Goal: Communication & Community: Answer question/provide support

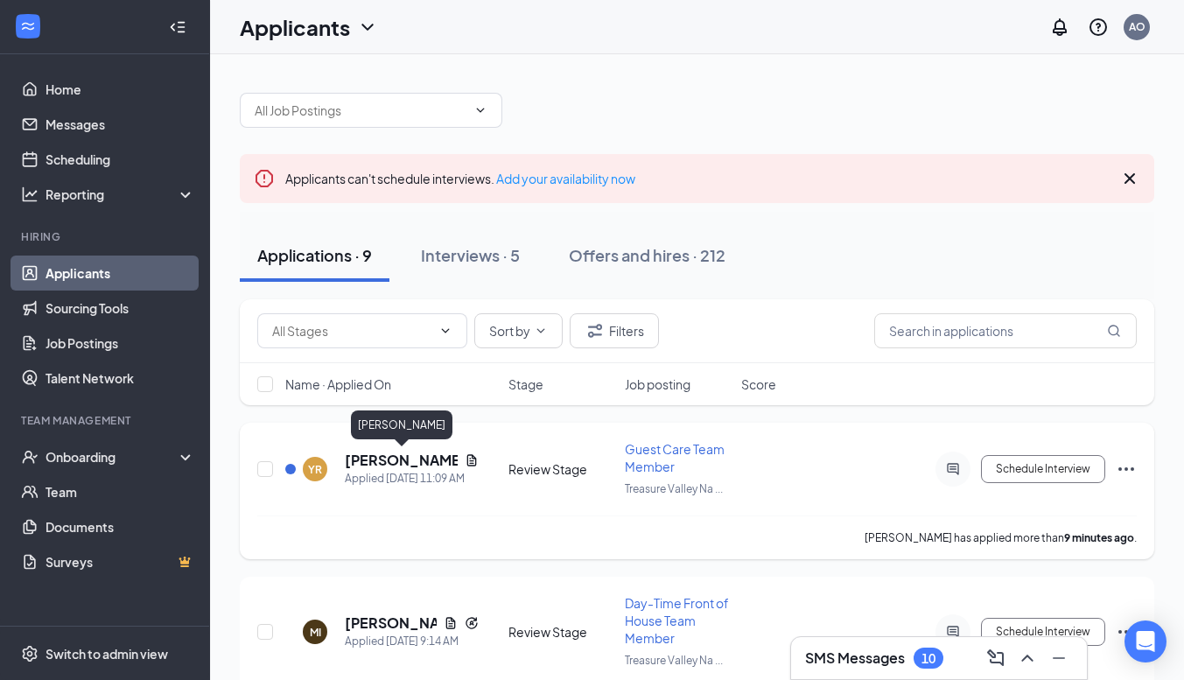
click at [392, 457] on h5 "[PERSON_NAME]" at bounding box center [401, 459] width 113 height 19
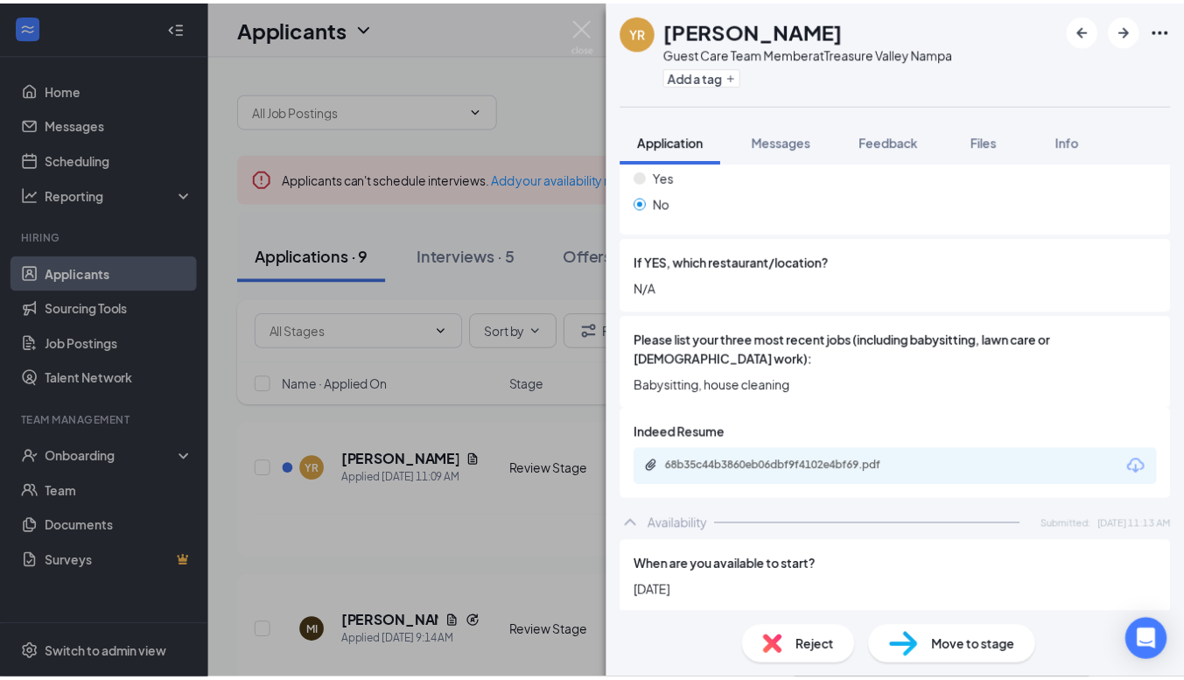
scroll to position [642, 0]
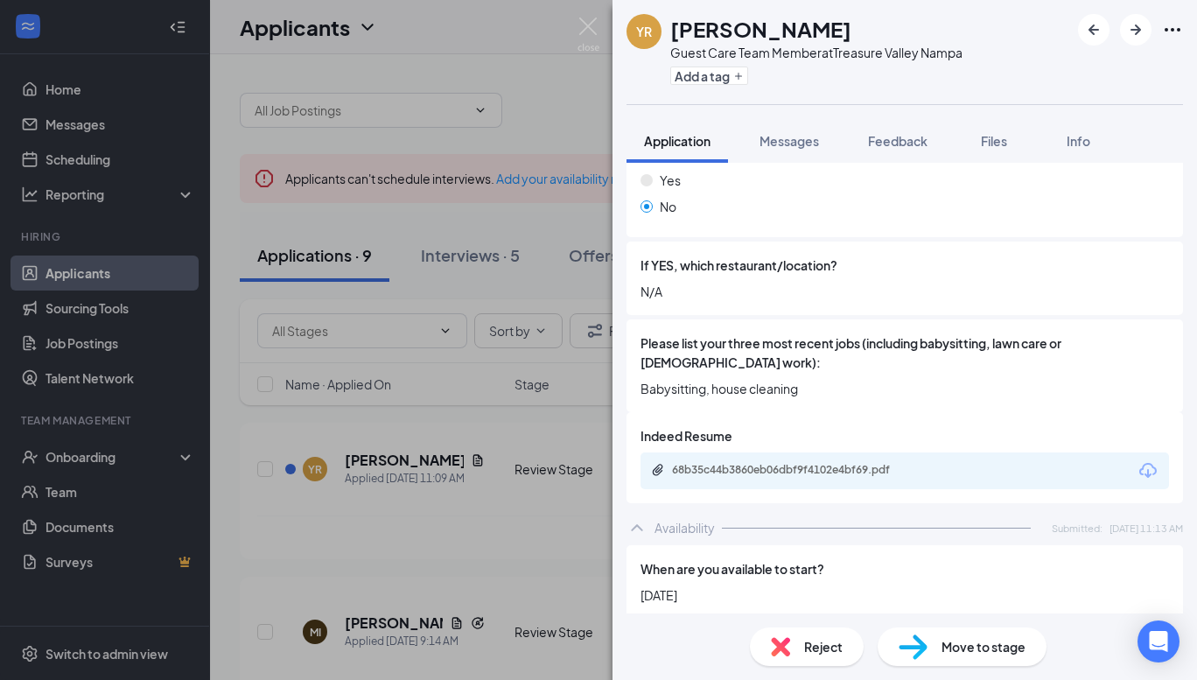
click at [792, 461] on div "68b35c44b3860eb06dbf9f4102e4bf69.pdf" at bounding box center [904, 470] width 528 height 37
click at [792, 463] on div "68b35c44b3860eb06dbf9f4102e4bf69.pdf" at bounding box center [794, 470] width 245 height 14
click at [590, 28] on img at bounding box center [588, 34] width 22 height 34
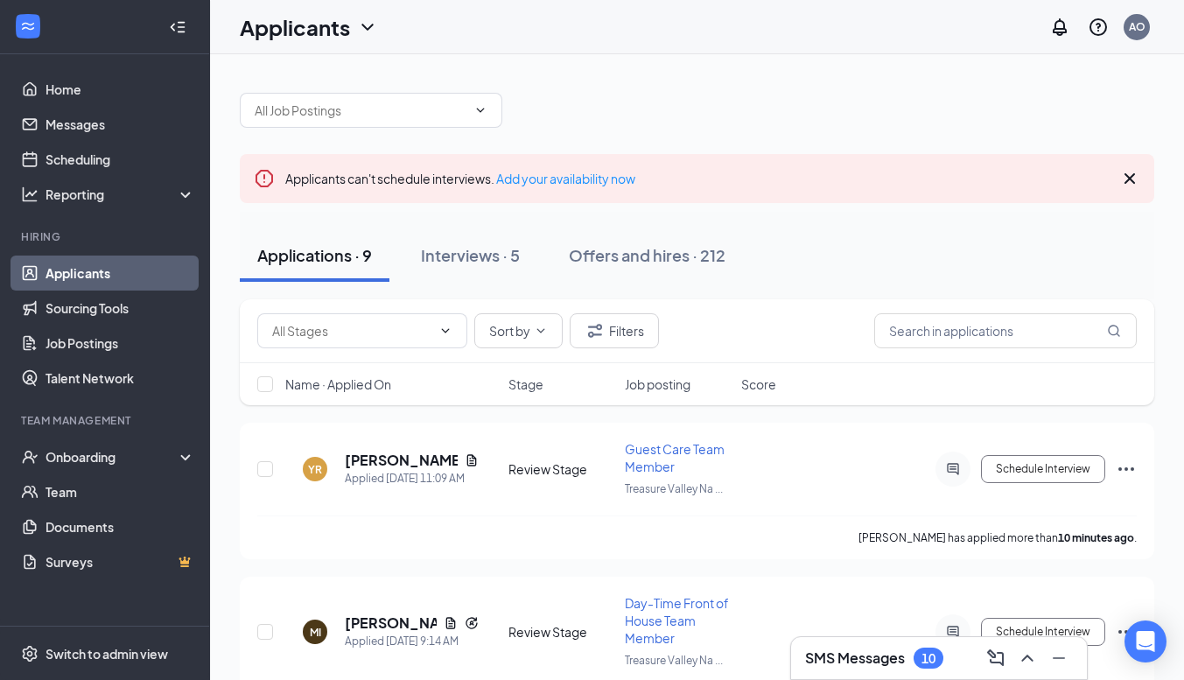
click at [908, 665] on div "SMS Messages 10" at bounding box center [874, 657] width 138 height 21
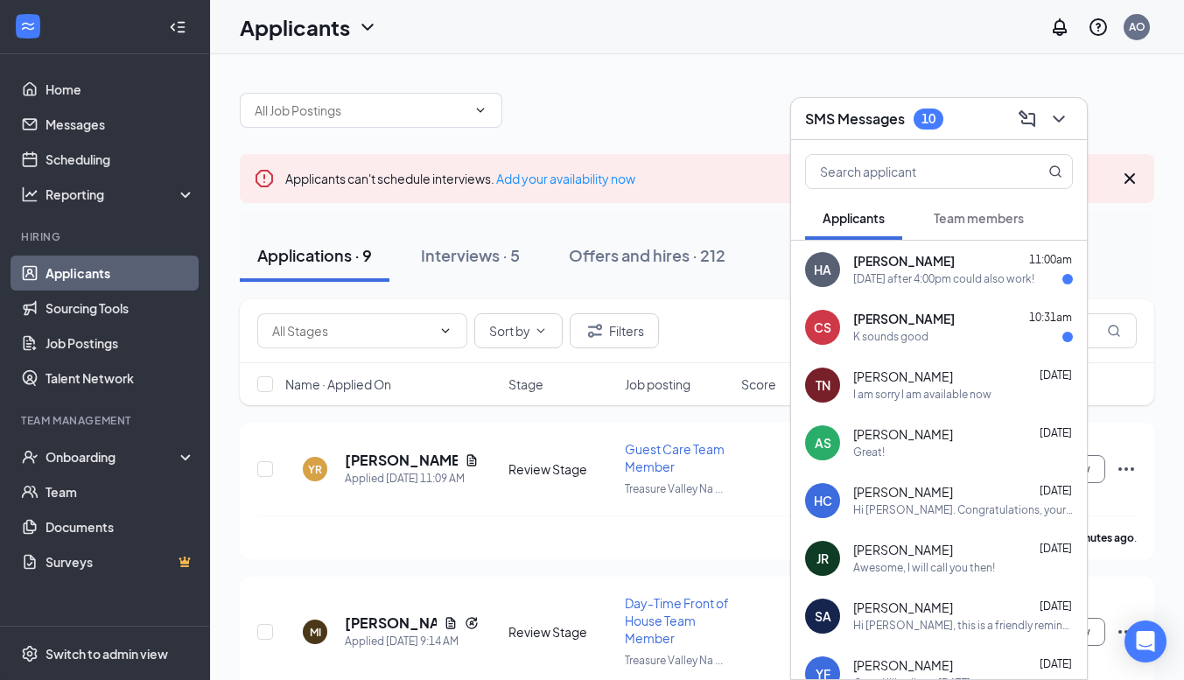
click at [892, 313] on span "[PERSON_NAME]" at bounding box center [903, 319] width 101 height 17
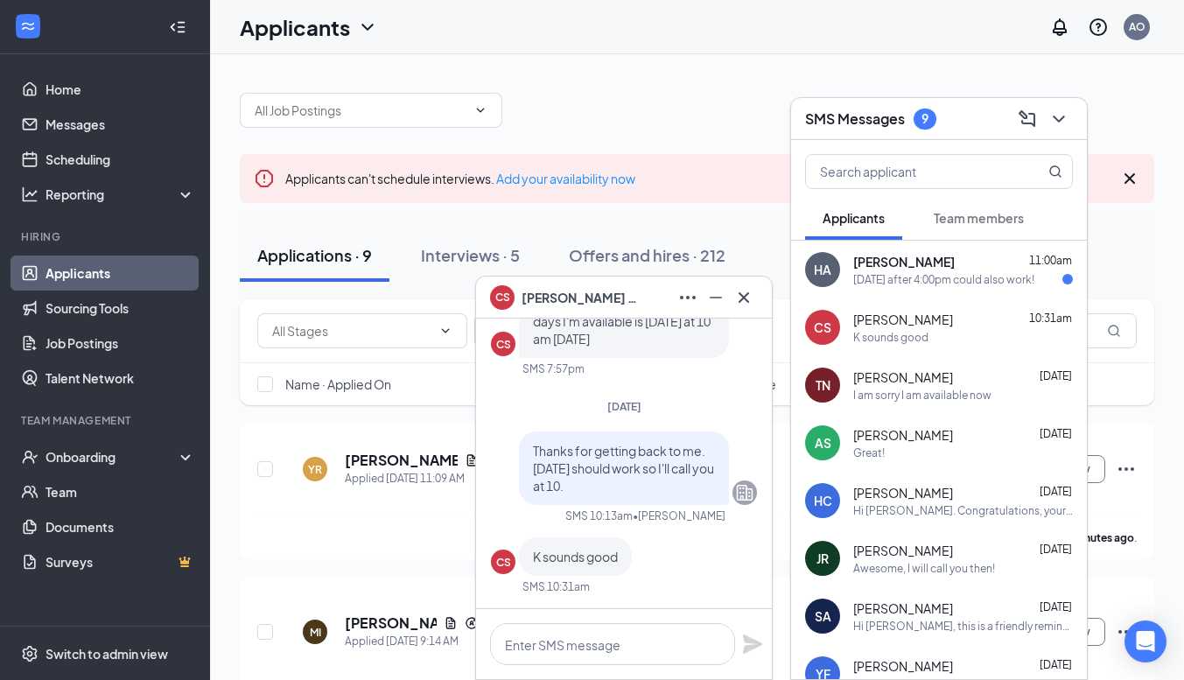
click at [876, 266] on span "[PERSON_NAME]" at bounding box center [903, 261] width 101 height 17
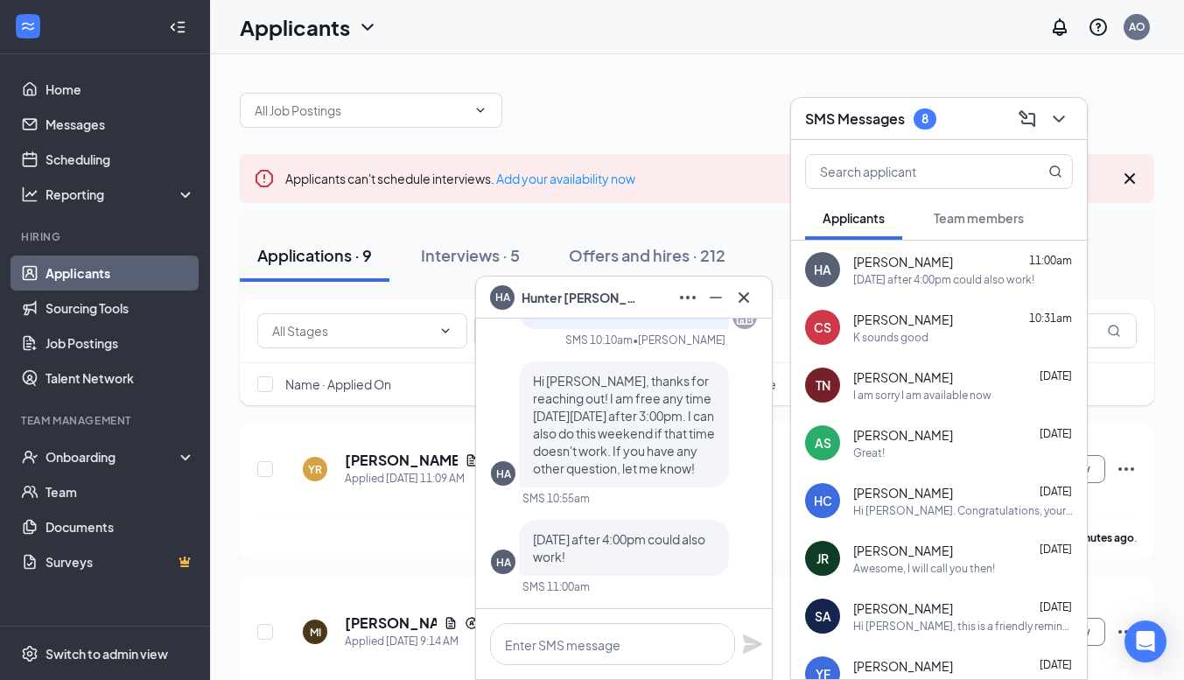
click at [963, 348] on div "CS [PERSON_NAME] 10:31am K sounds good" at bounding box center [939, 327] width 296 height 58
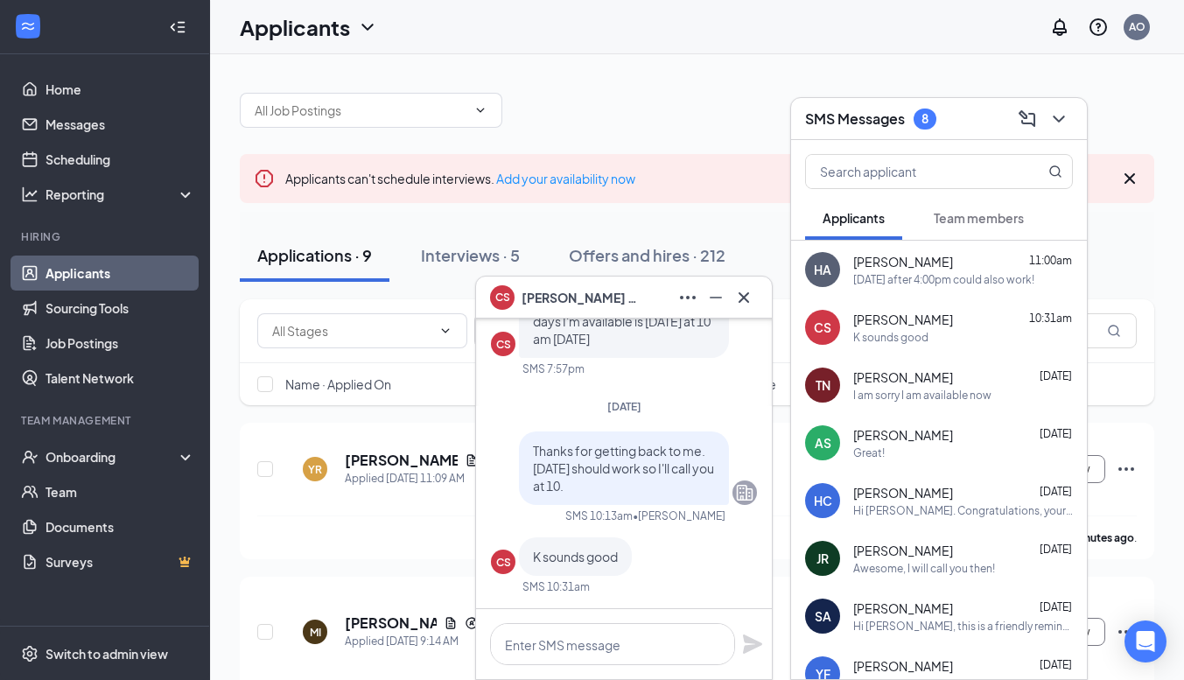
click at [754, 283] on button at bounding box center [744, 297] width 28 height 28
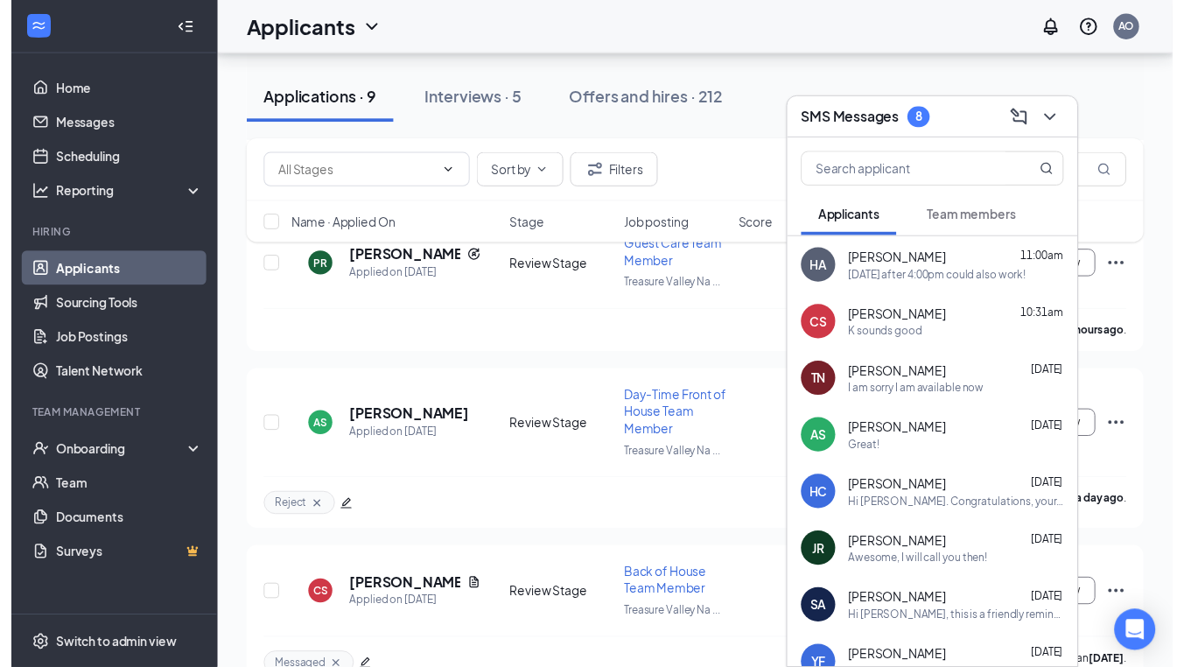
scroll to position [702, 0]
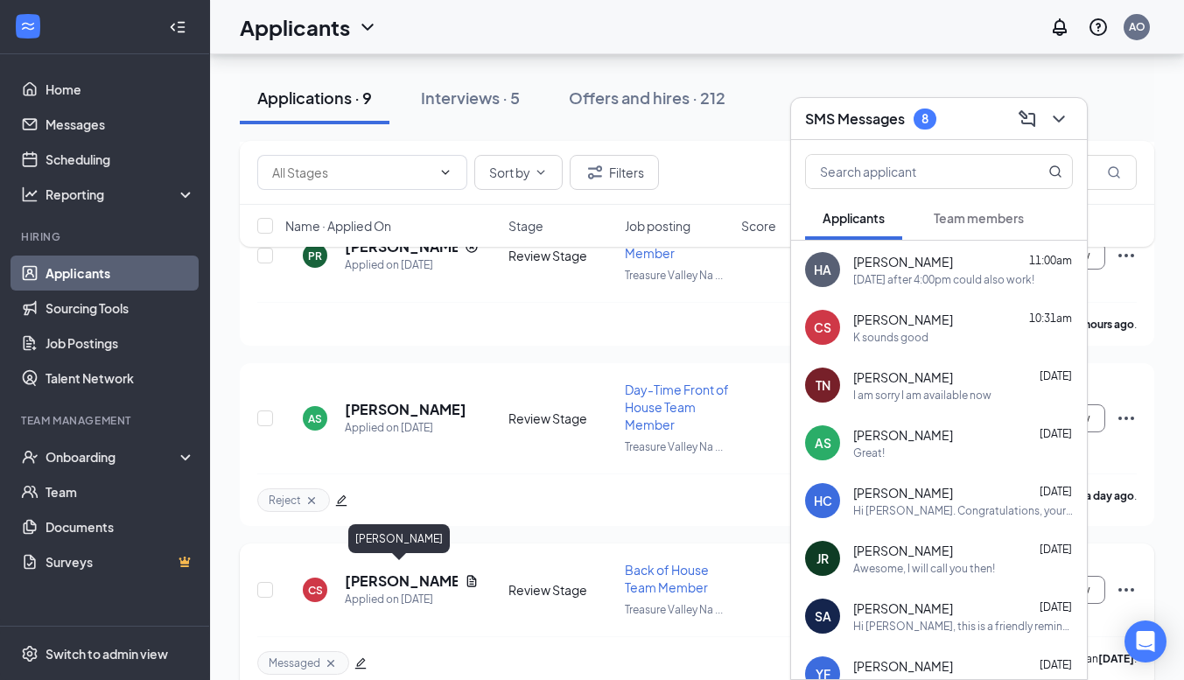
click at [397, 581] on h5 "[PERSON_NAME]" at bounding box center [401, 580] width 113 height 19
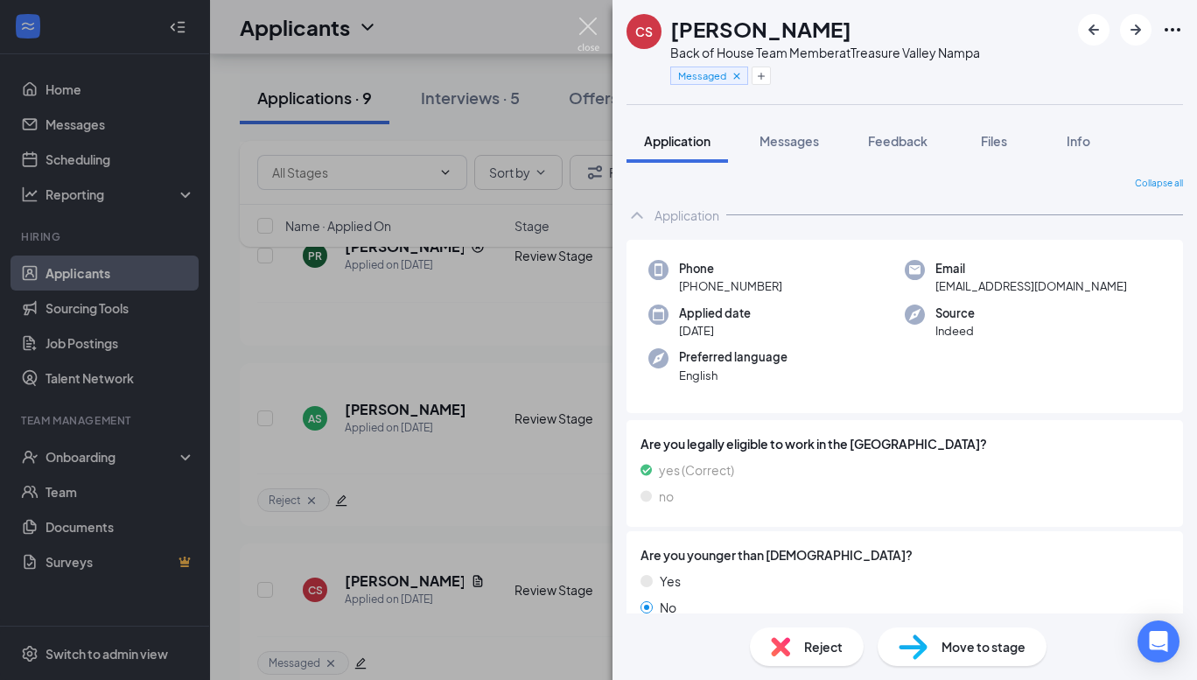
click at [584, 28] on img at bounding box center [588, 34] width 22 height 34
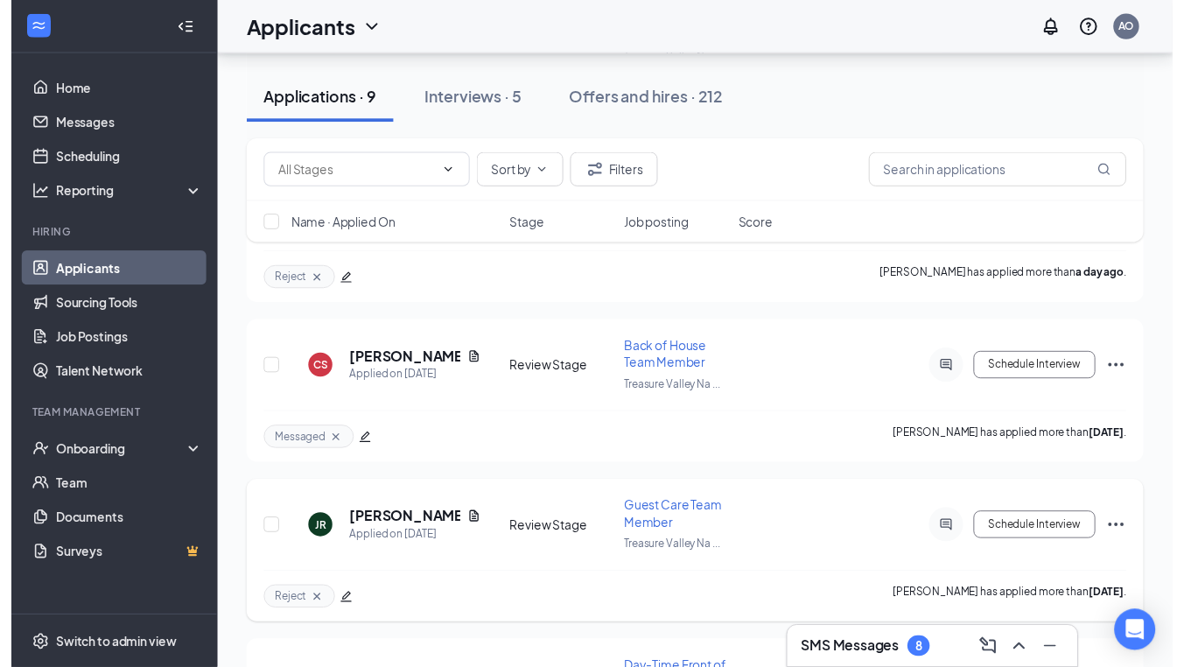
scroll to position [912, 0]
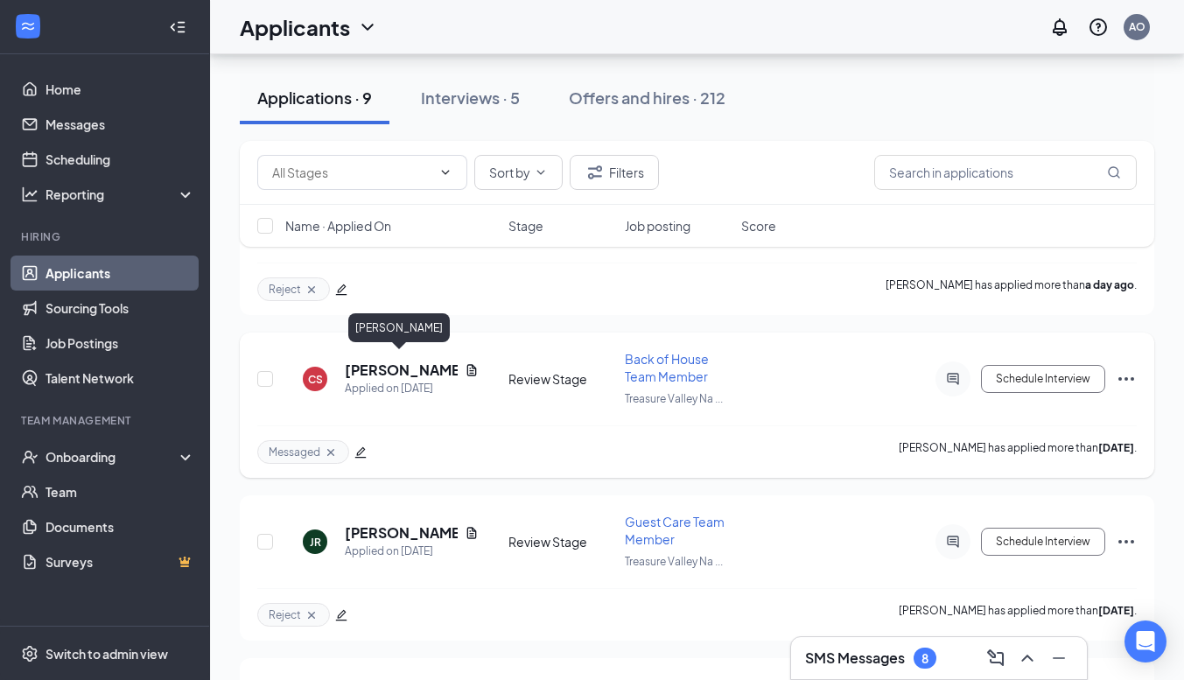
click at [381, 366] on h5 "[PERSON_NAME]" at bounding box center [401, 369] width 113 height 19
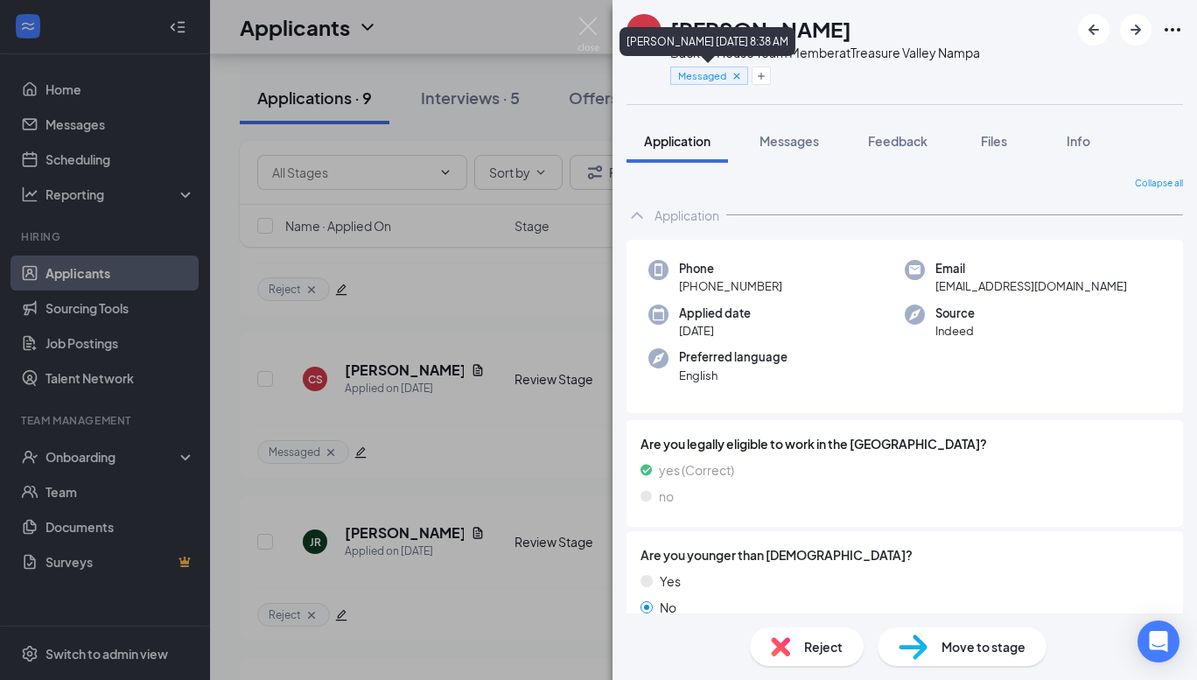
click at [743, 80] on div "Messaged" at bounding box center [709, 75] width 78 height 18
click at [756, 80] on icon "Plus" at bounding box center [761, 76] width 10 height 10
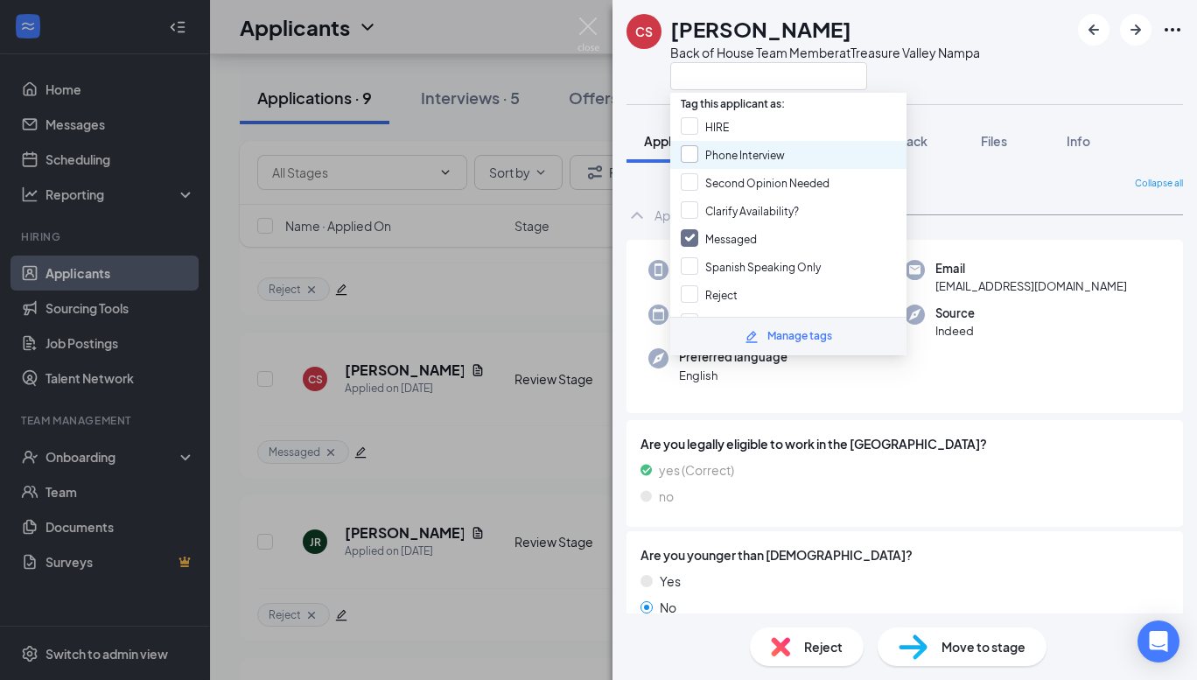
click at [734, 155] on input "Phone Interview" at bounding box center [733, 154] width 104 height 19
checkbox input "true"
click at [882, 73] on div at bounding box center [825, 75] width 310 height 29
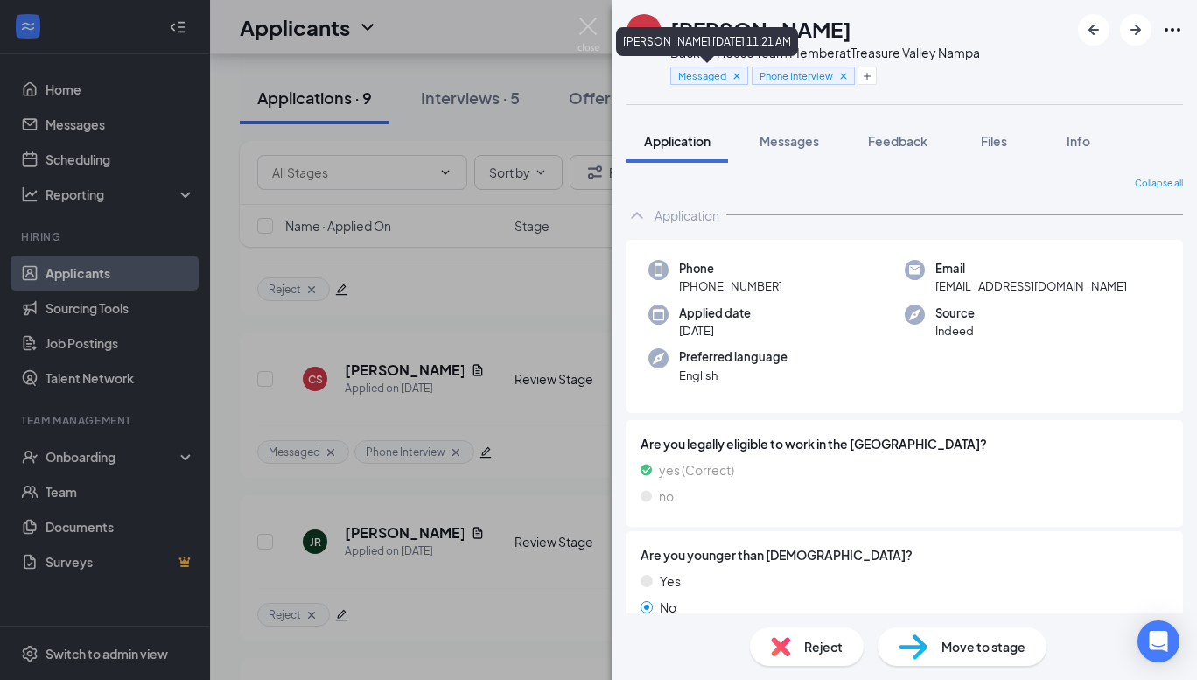
click at [735, 79] on icon "Cross" at bounding box center [736, 76] width 12 height 12
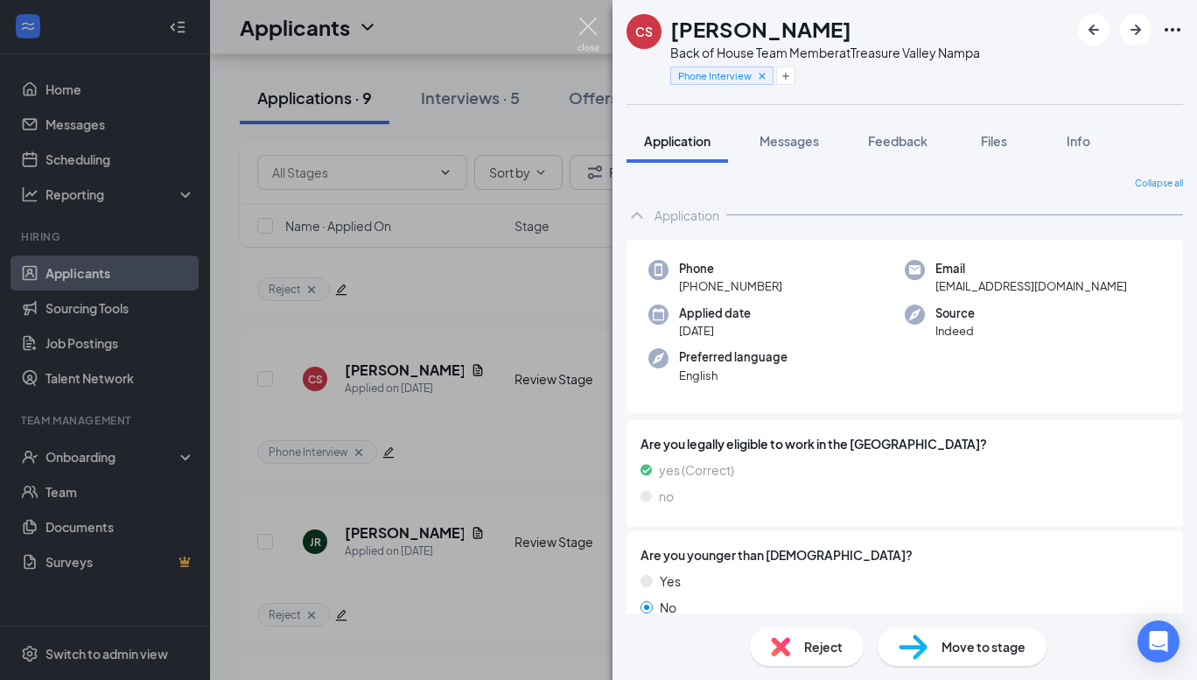
click at [583, 24] on img at bounding box center [588, 34] width 22 height 34
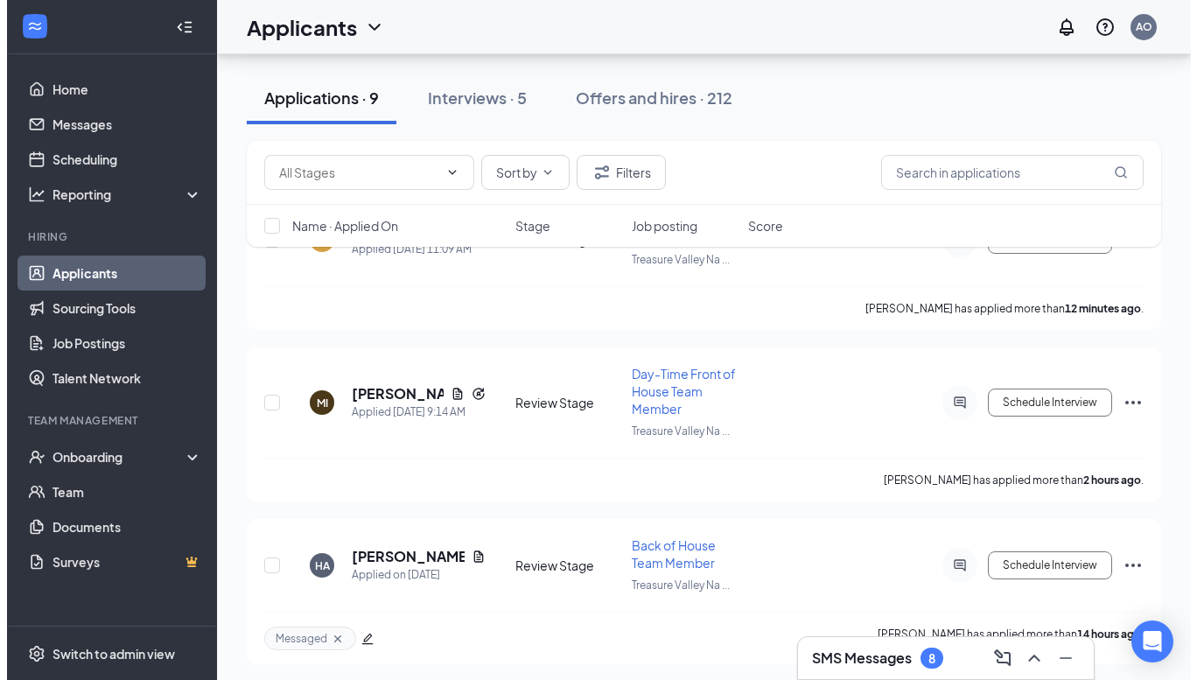
scroll to position [239, 0]
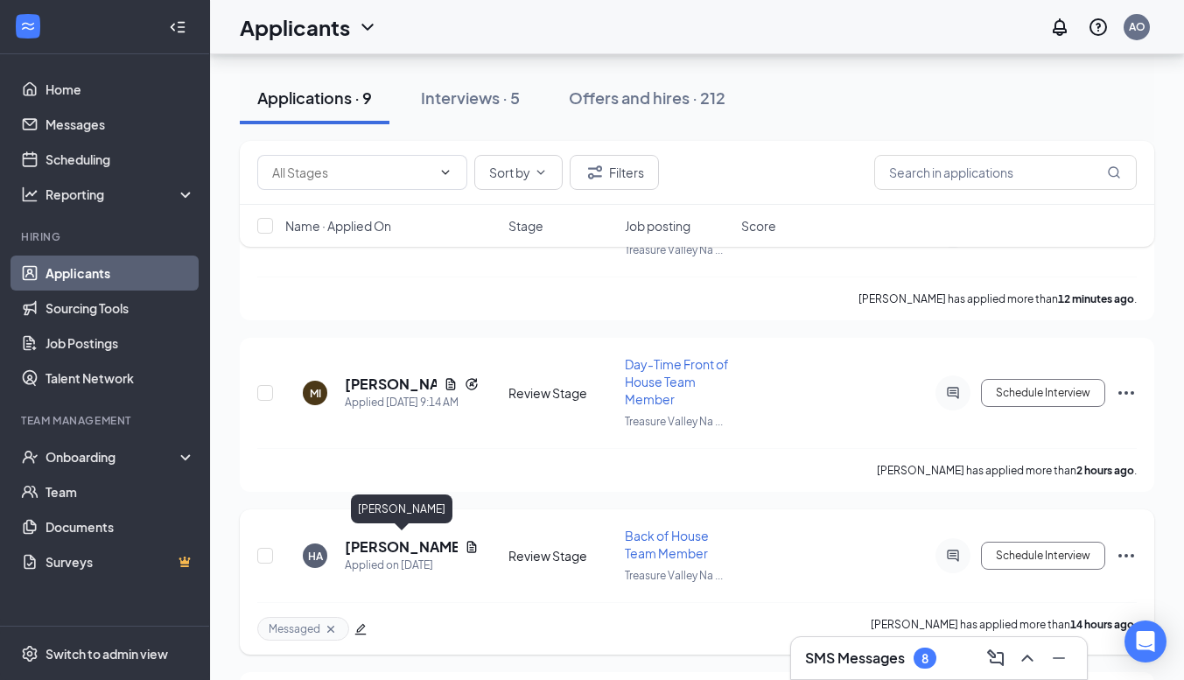
click at [421, 543] on h5 "[PERSON_NAME]" at bounding box center [401, 546] width 113 height 19
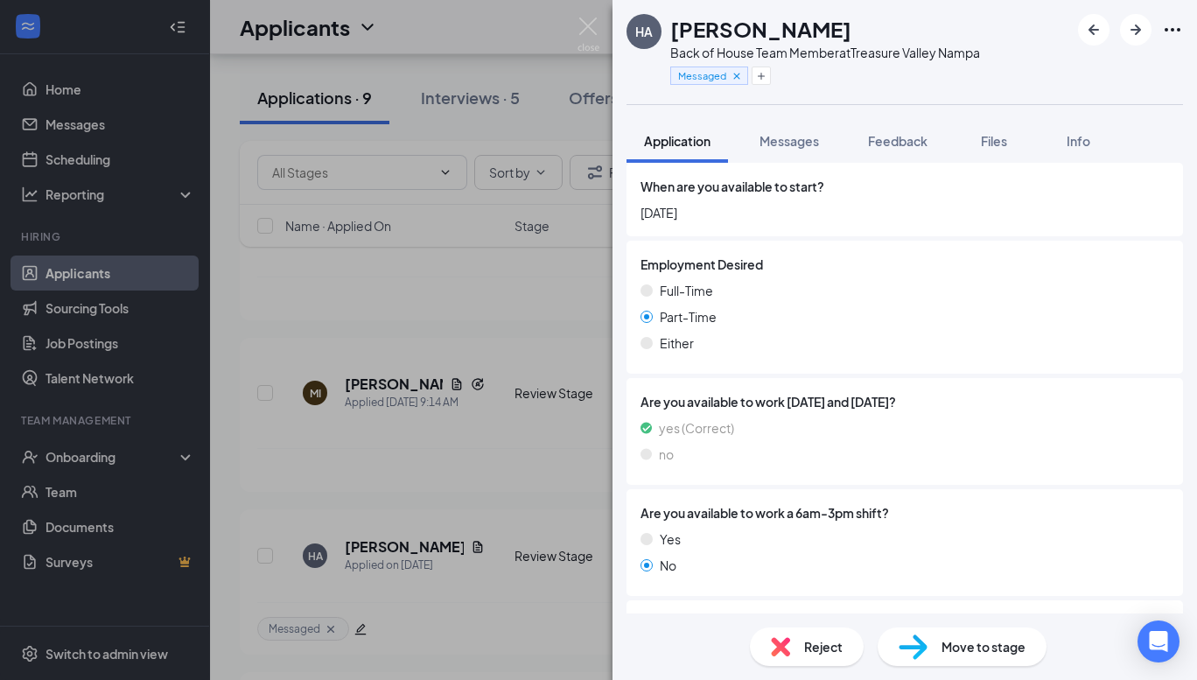
scroll to position [1037, 0]
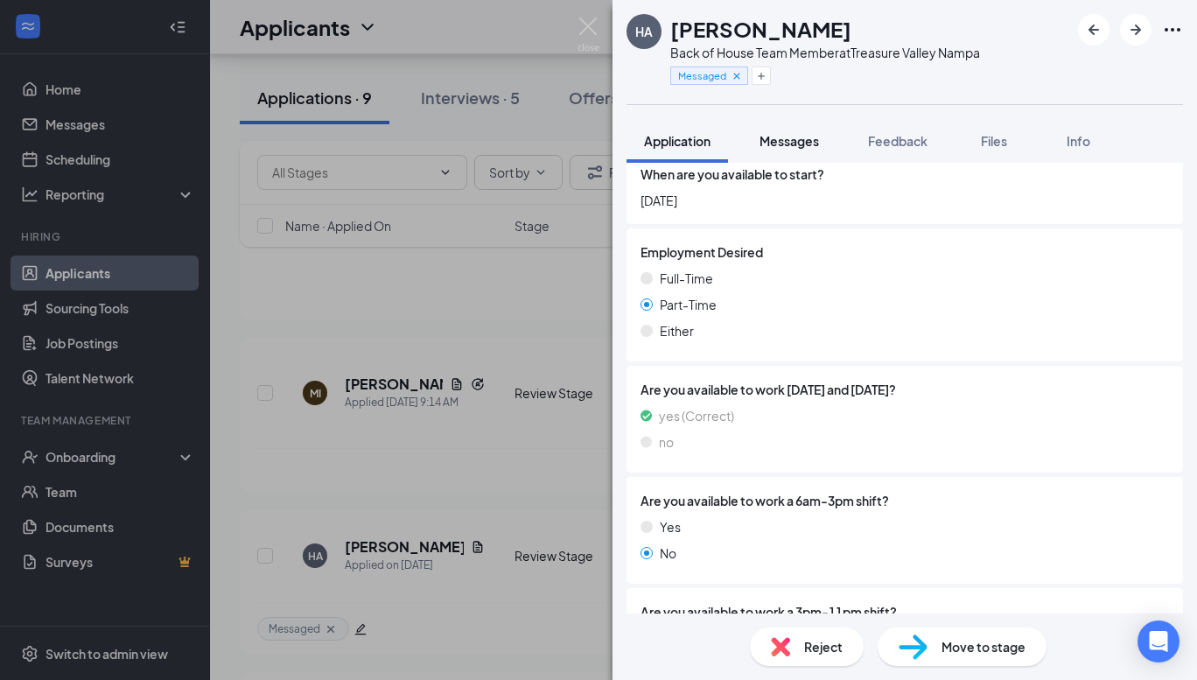
click at [806, 134] on span "Messages" at bounding box center [788, 141] width 59 height 16
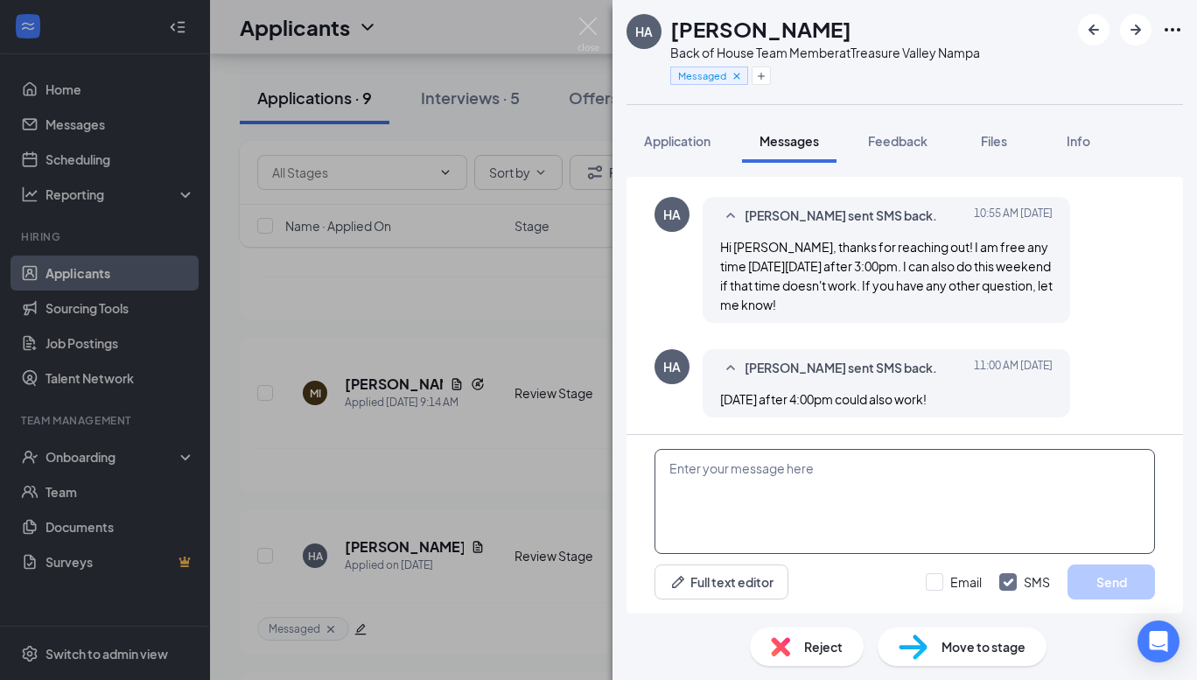
scroll to position [754, 0]
click at [779, 469] on textarea at bounding box center [904, 501] width 500 height 105
type textarea "We can do [DATE] around 3/315 if that works."
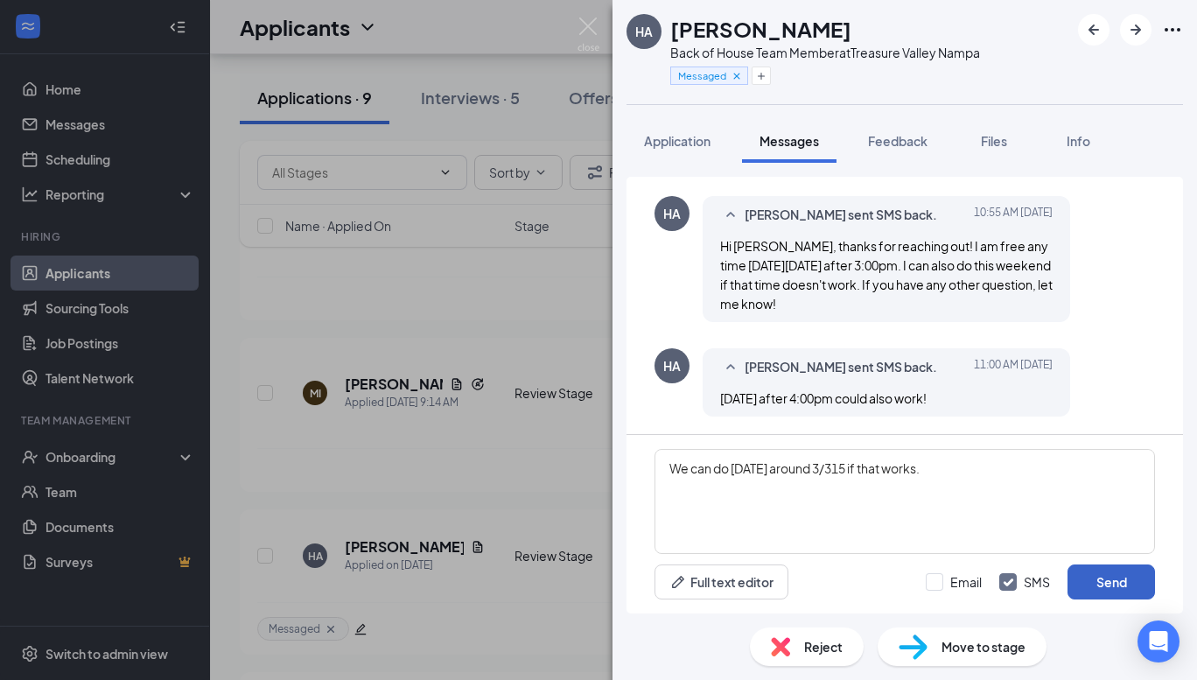
click at [1096, 576] on button "Send" at bounding box center [1110, 581] width 87 height 35
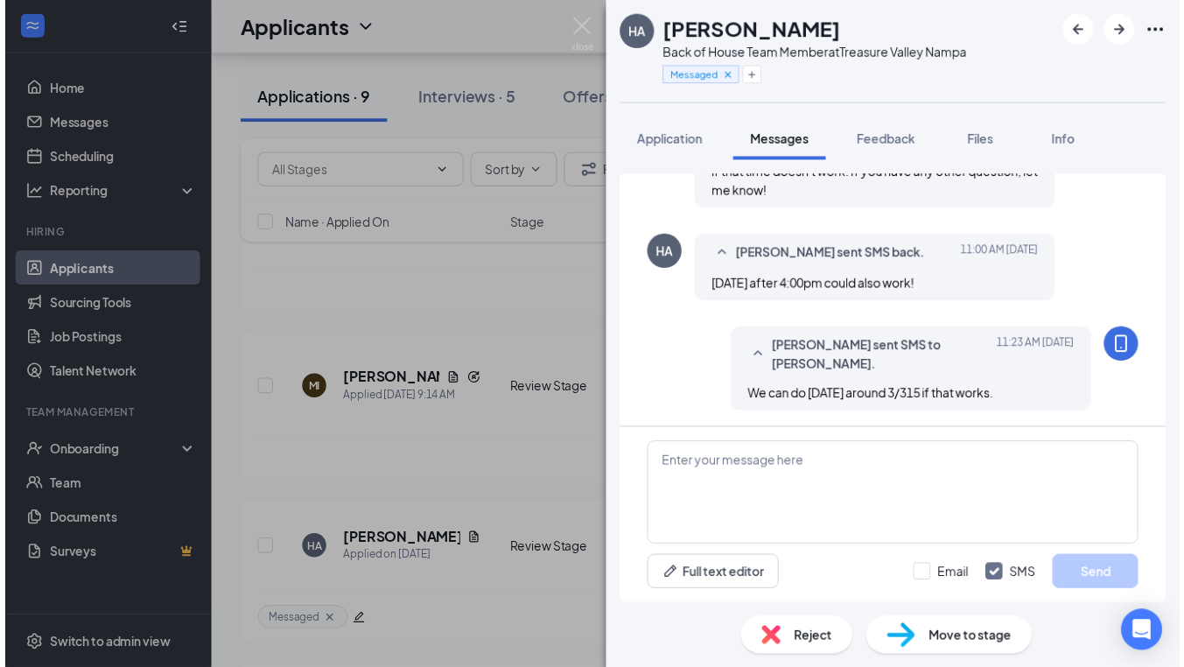
scroll to position [866, 0]
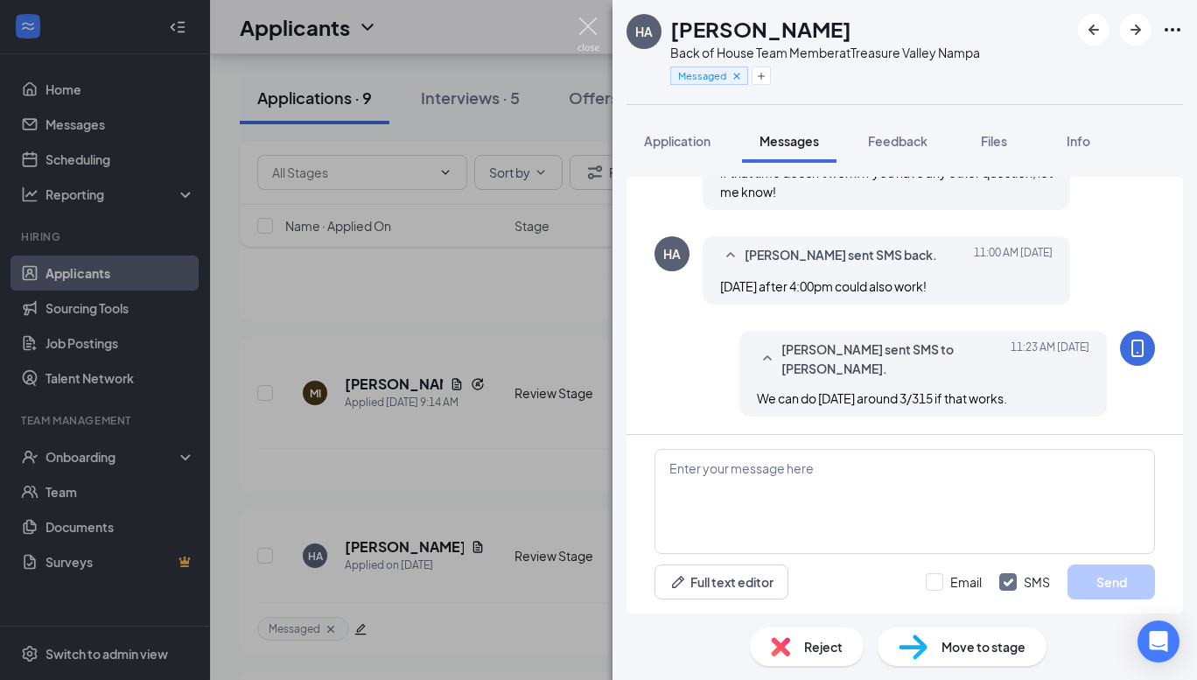
click at [593, 34] on img at bounding box center [588, 34] width 22 height 34
